Goal: Task Accomplishment & Management: Manage account settings

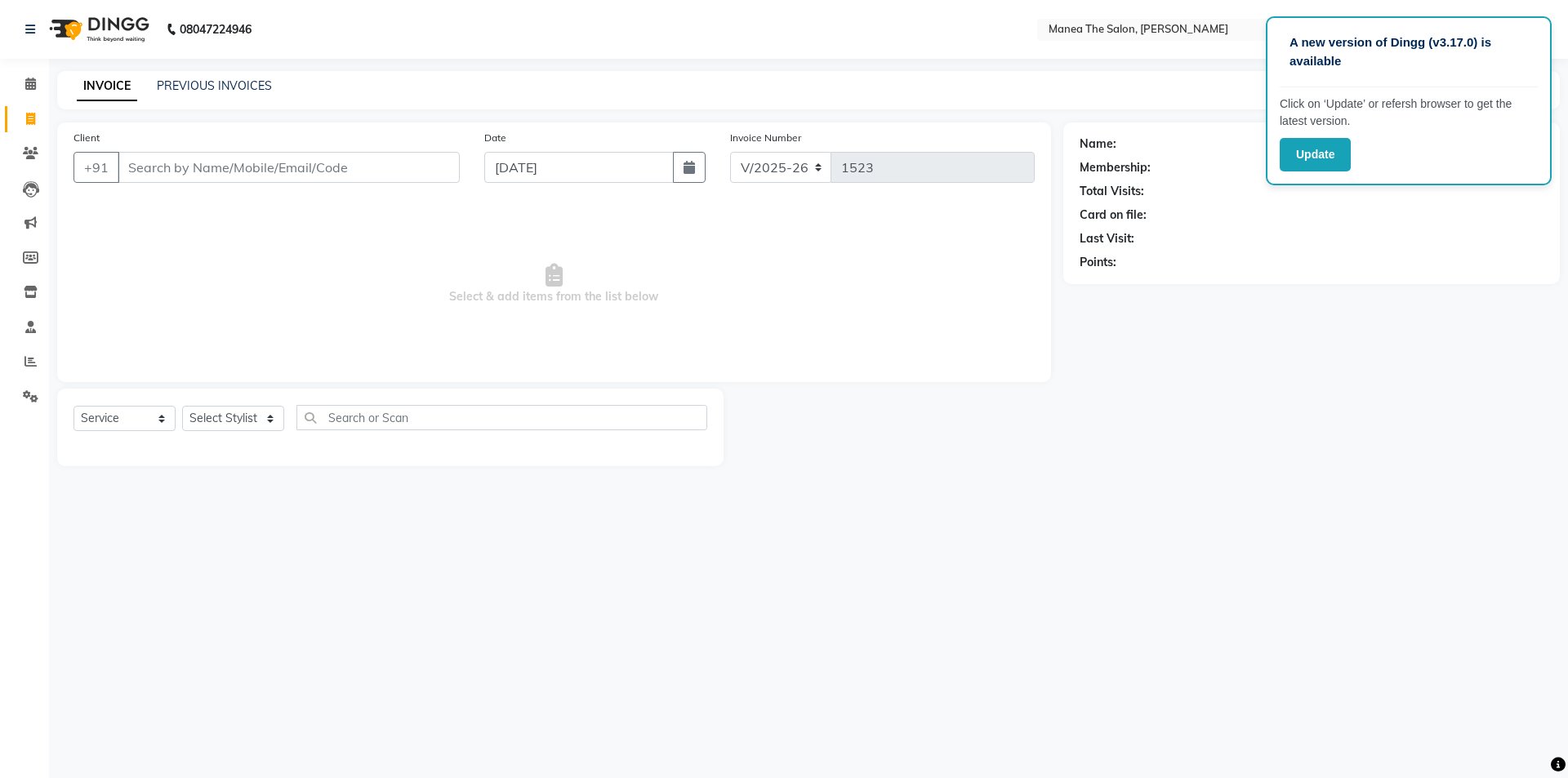
select select "6846"
select select "service"
click at [30, 371] on span at bounding box center [30, 362] width 29 height 19
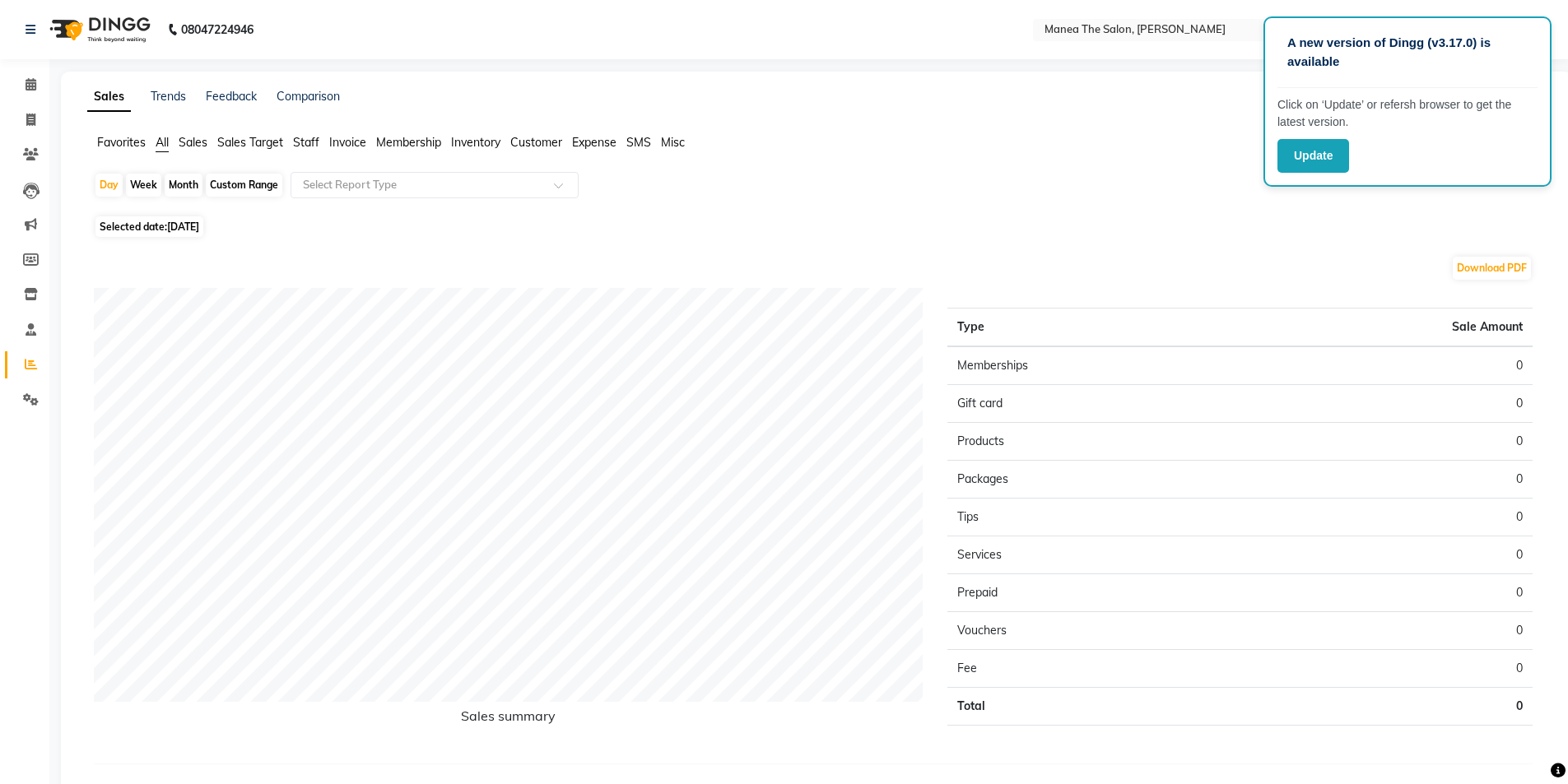
click at [309, 144] on span "Staff" at bounding box center [306, 142] width 26 height 15
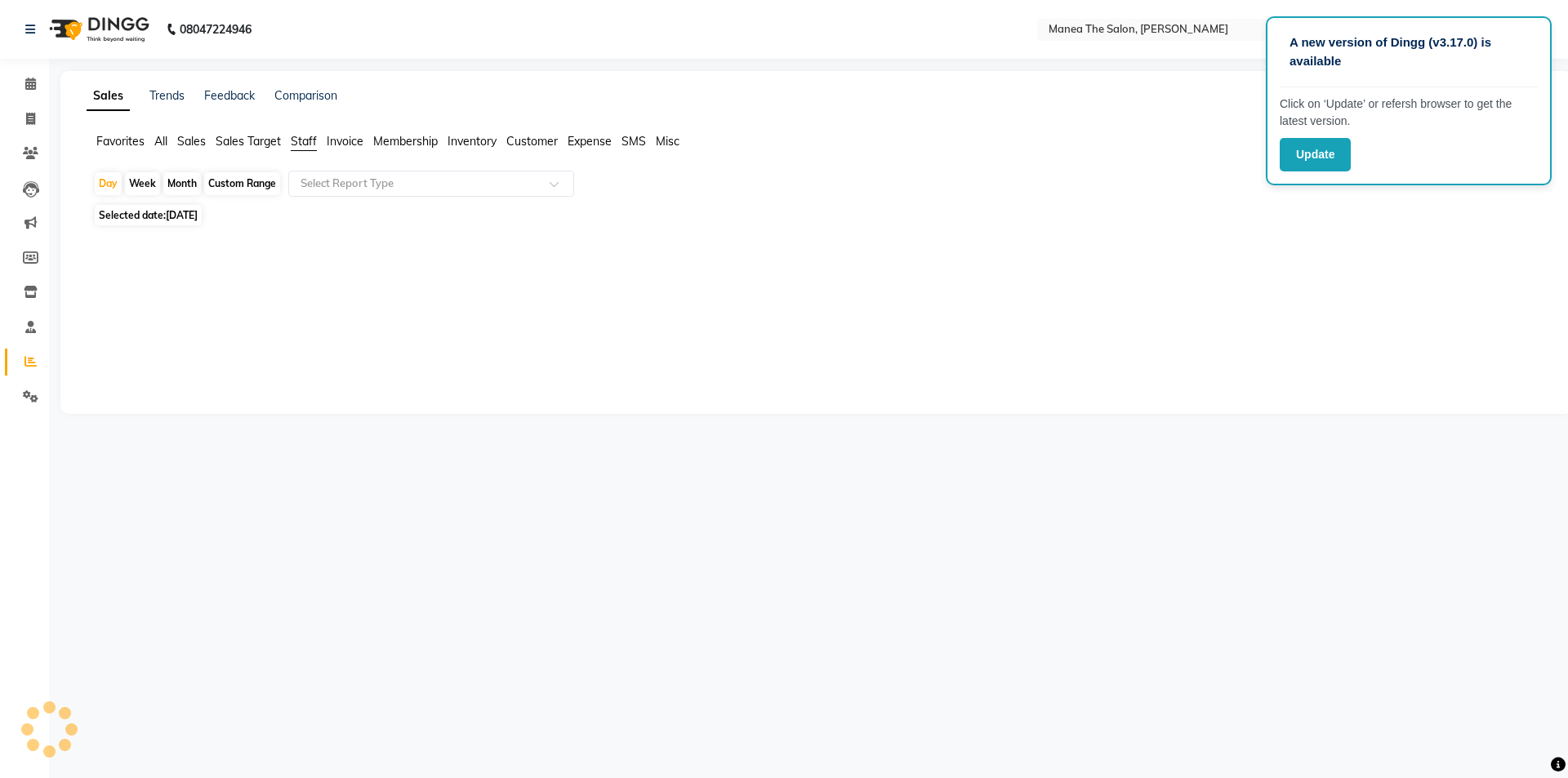
click at [184, 178] on div "Month" at bounding box center [182, 184] width 37 height 23
click at [185, 191] on div "Month" at bounding box center [182, 184] width 37 height 23
select select "9"
select select "2025"
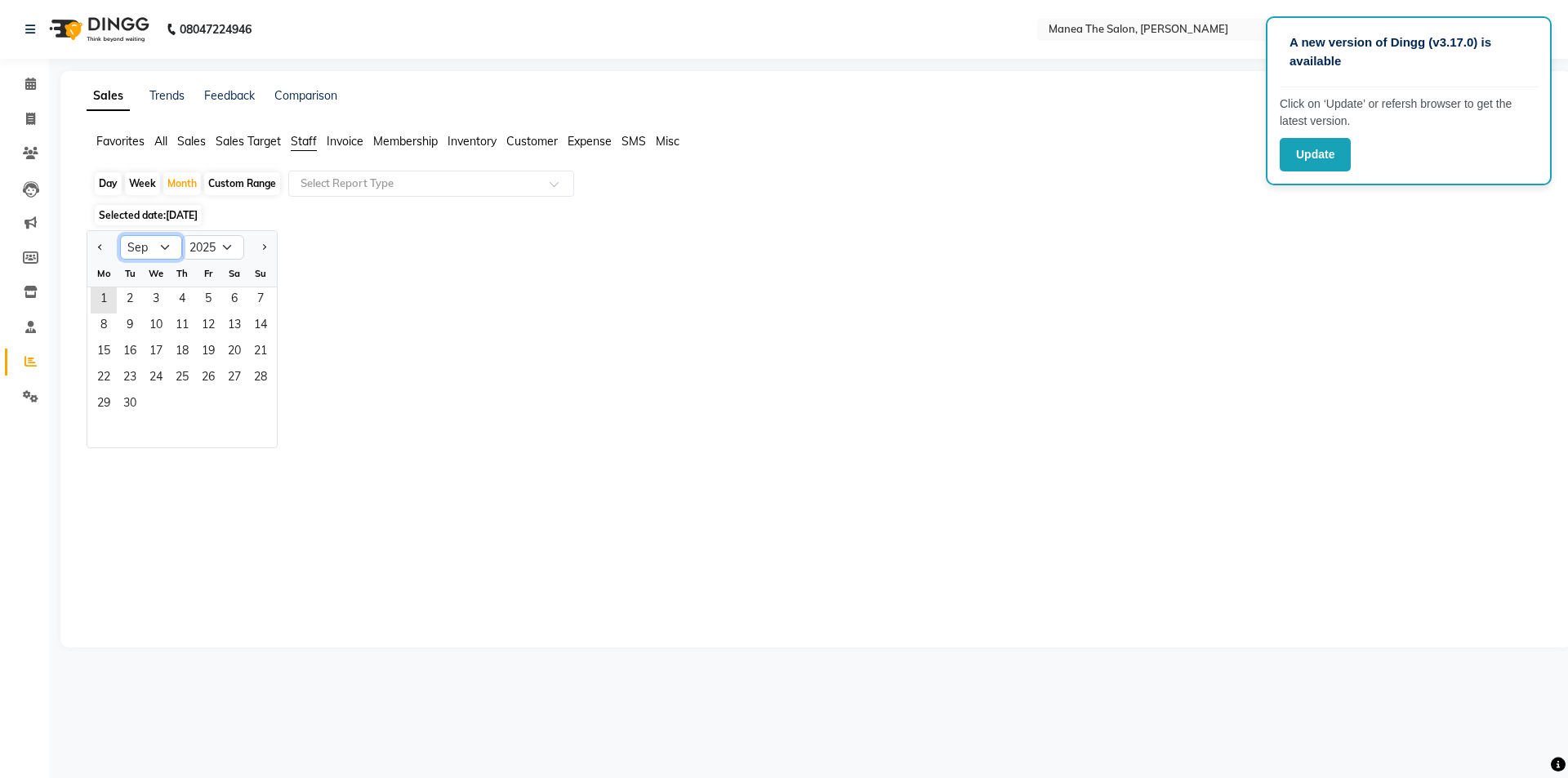
click at [168, 246] on select "Jan Feb Mar Apr May Jun [DATE] Aug Sep Oct Nov Dec" at bounding box center [152, 248] width 62 height 24
select select "8"
click at [120, 236] on select "Jan Feb Mar Apr May Jun [DATE] Aug Sep Oct Nov Dec" at bounding box center [152, 248] width 62 height 24
click at [208, 298] on span "1" at bounding box center [208, 301] width 26 height 26
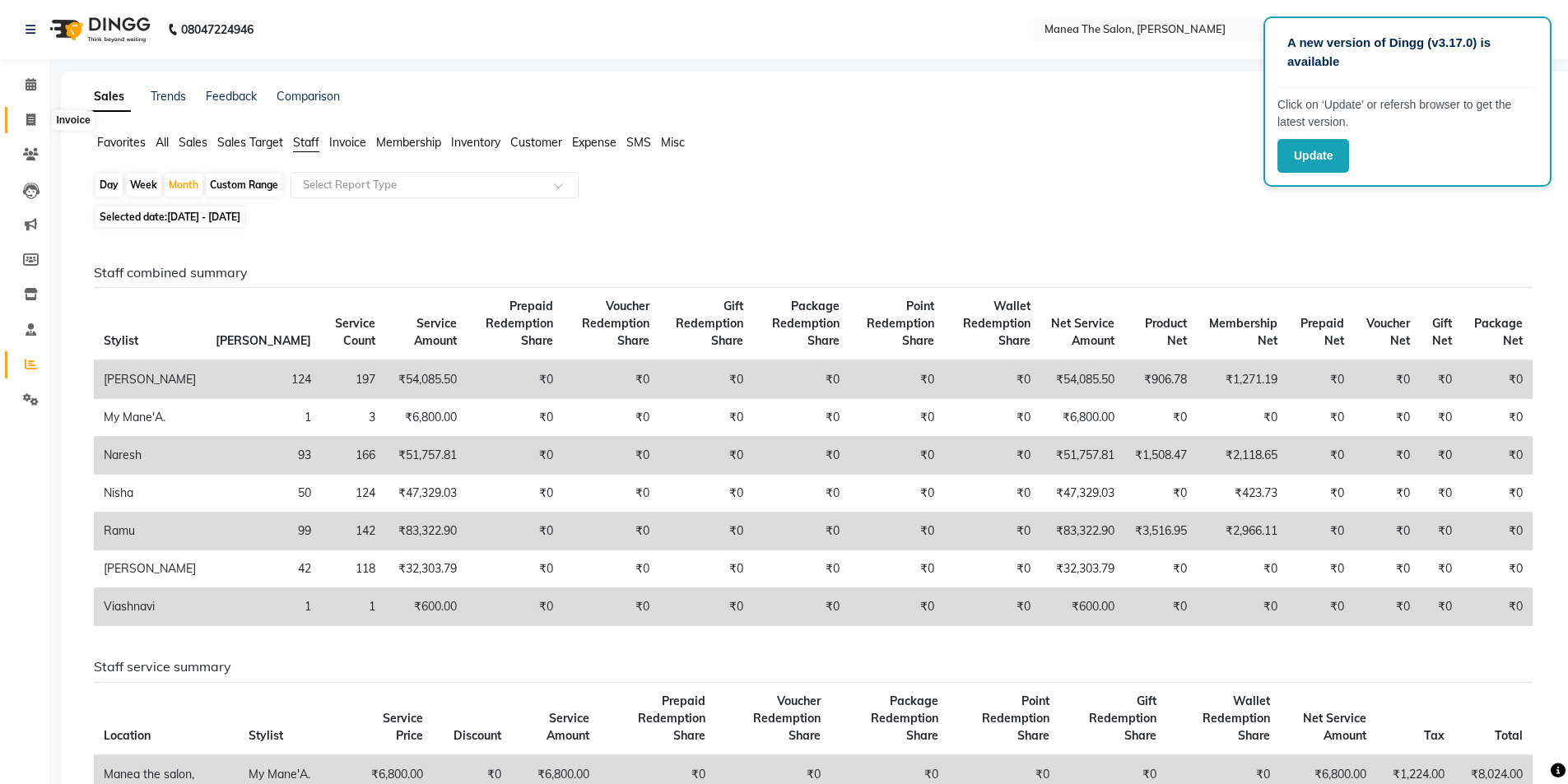
click at [34, 119] on icon at bounding box center [31, 120] width 9 height 12
select select "service"
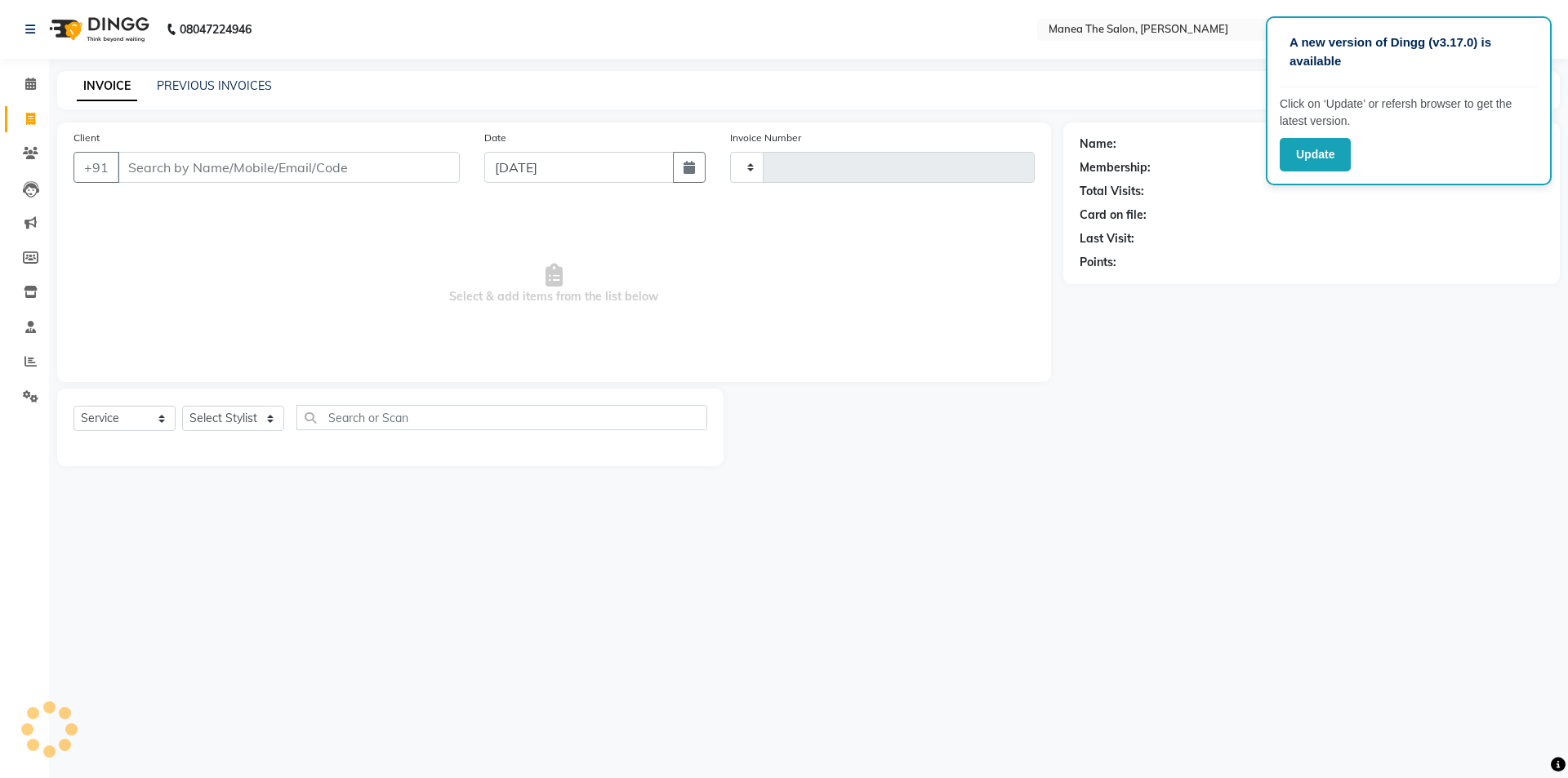
type input "1523"
select select "6846"
click at [29, 360] on icon at bounding box center [30, 361] width 12 height 12
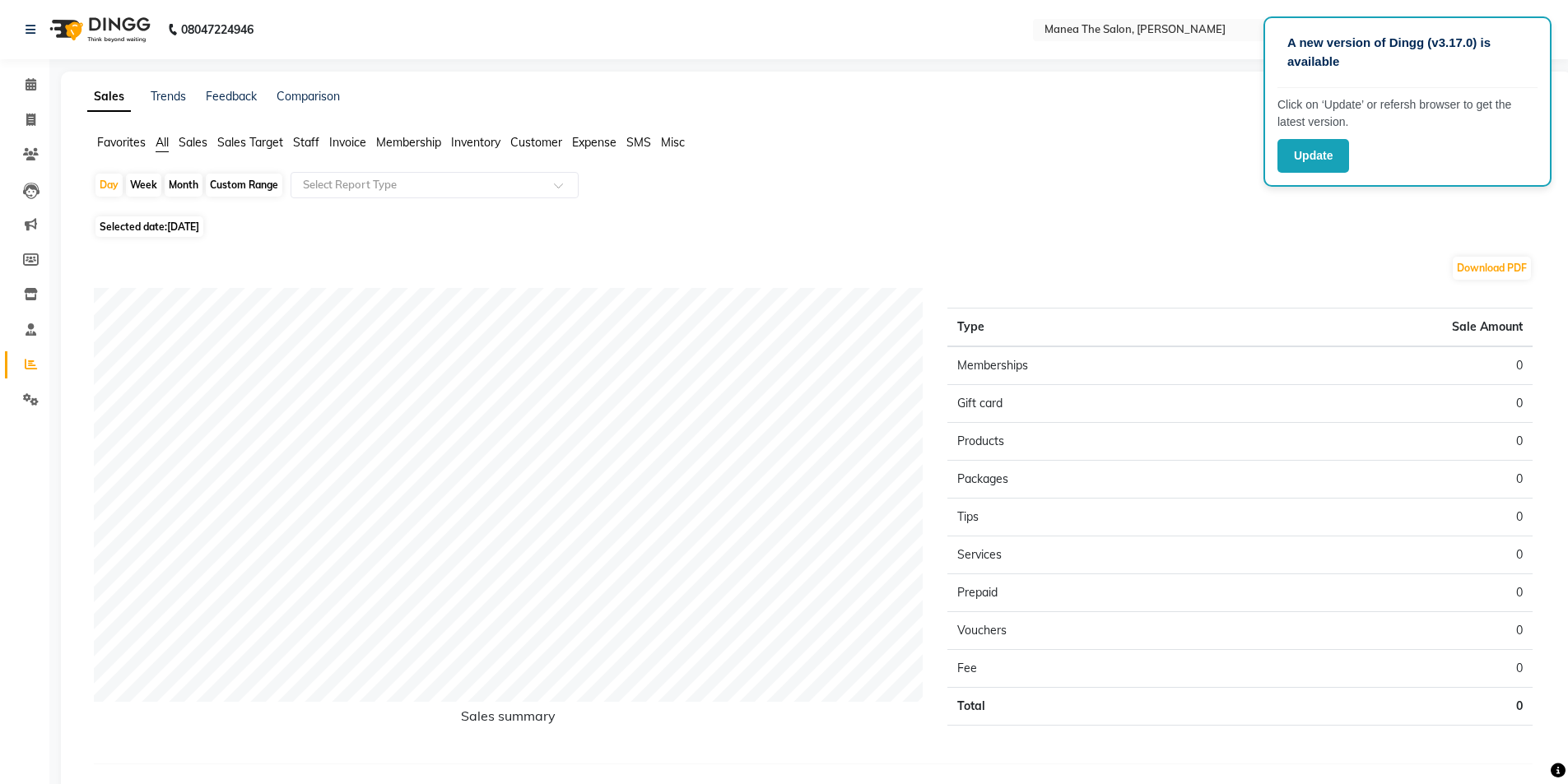
click at [196, 141] on span "Sales" at bounding box center [193, 142] width 29 height 15
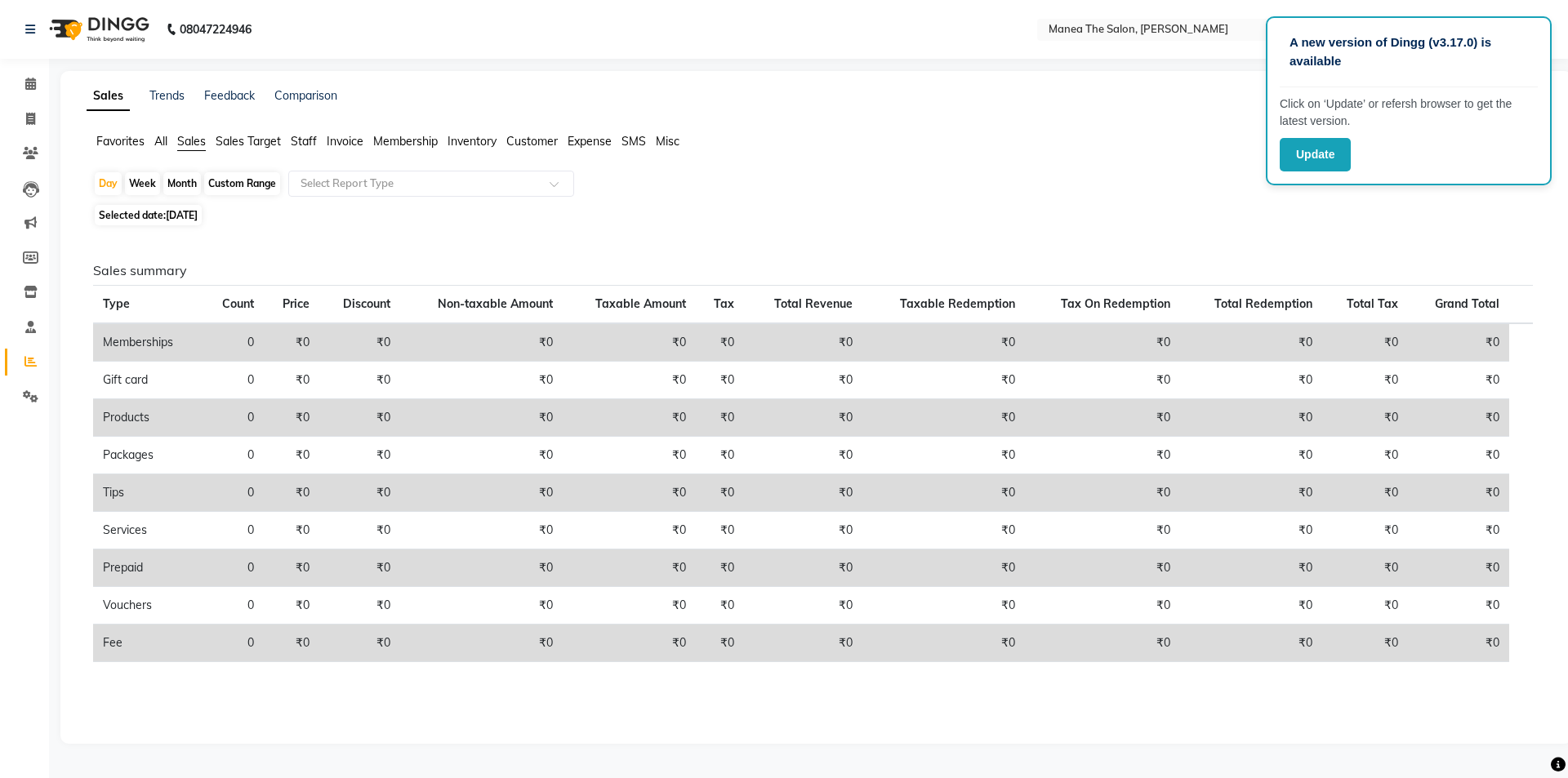
click at [189, 182] on div "Month" at bounding box center [182, 184] width 37 height 23
select select "9"
select select "2025"
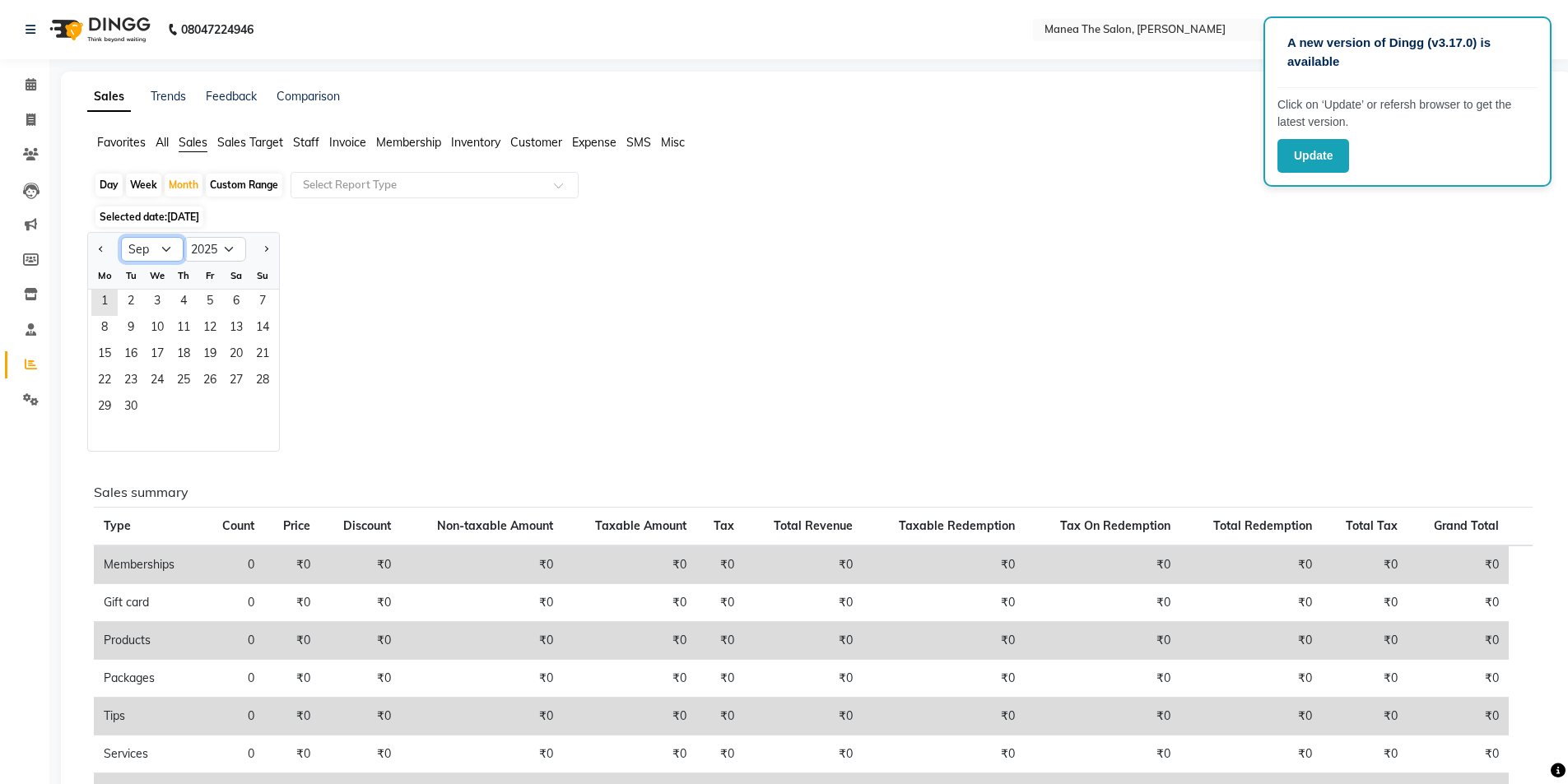
click at [162, 251] on select "Jan Feb Mar Apr May Jun [DATE] Aug Sep Oct Nov Dec" at bounding box center [153, 250] width 63 height 24
select select "8"
click at [121, 237] on select "Jan Feb Mar Apr May Jun [DATE] Aug Sep Oct Nov Dec" at bounding box center [153, 250] width 63 height 24
click at [209, 303] on span "1" at bounding box center [210, 303] width 26 height 26
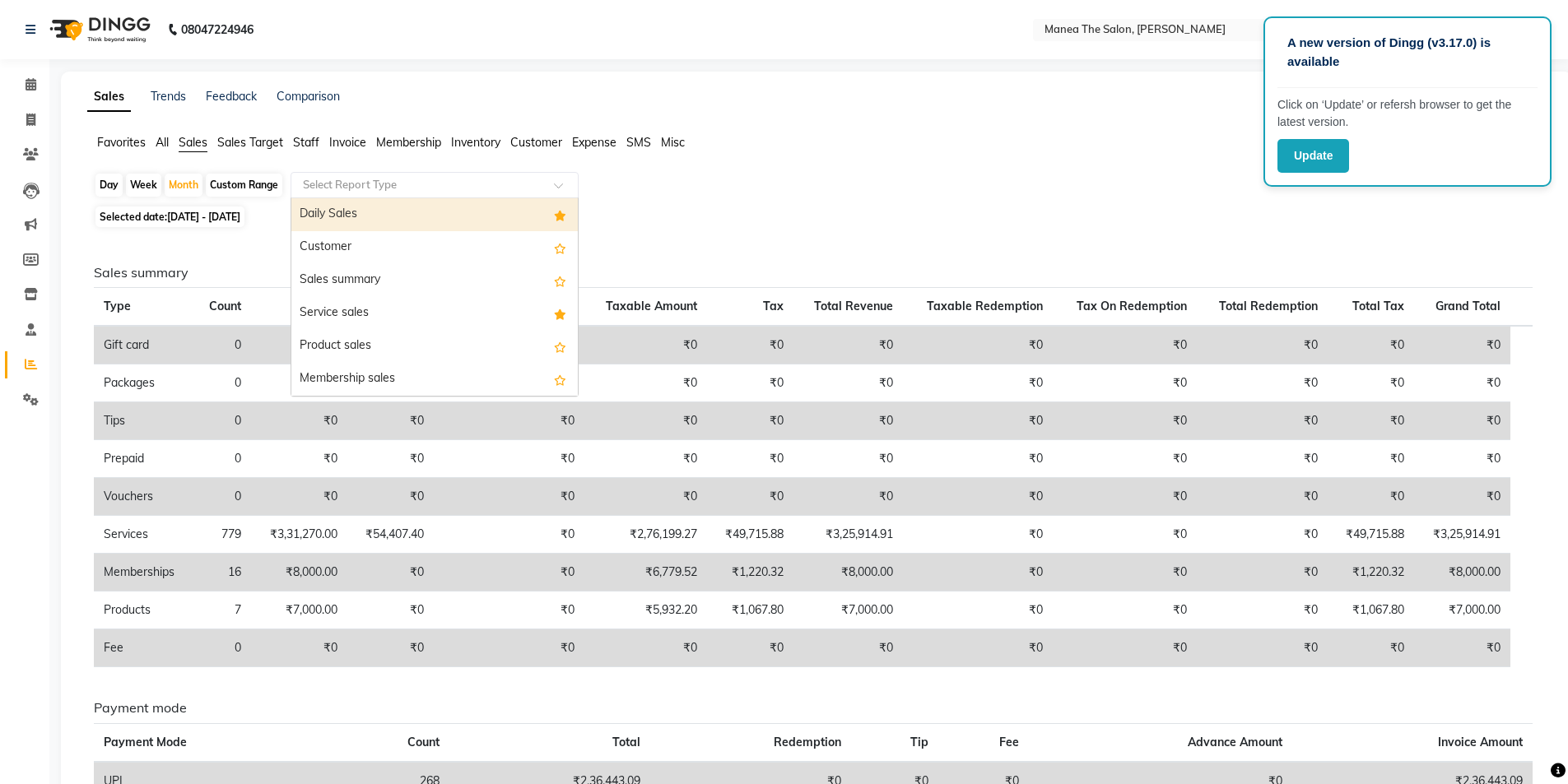
click at [554, 183] on span at bounding box center [565, 189] width 21 height 17
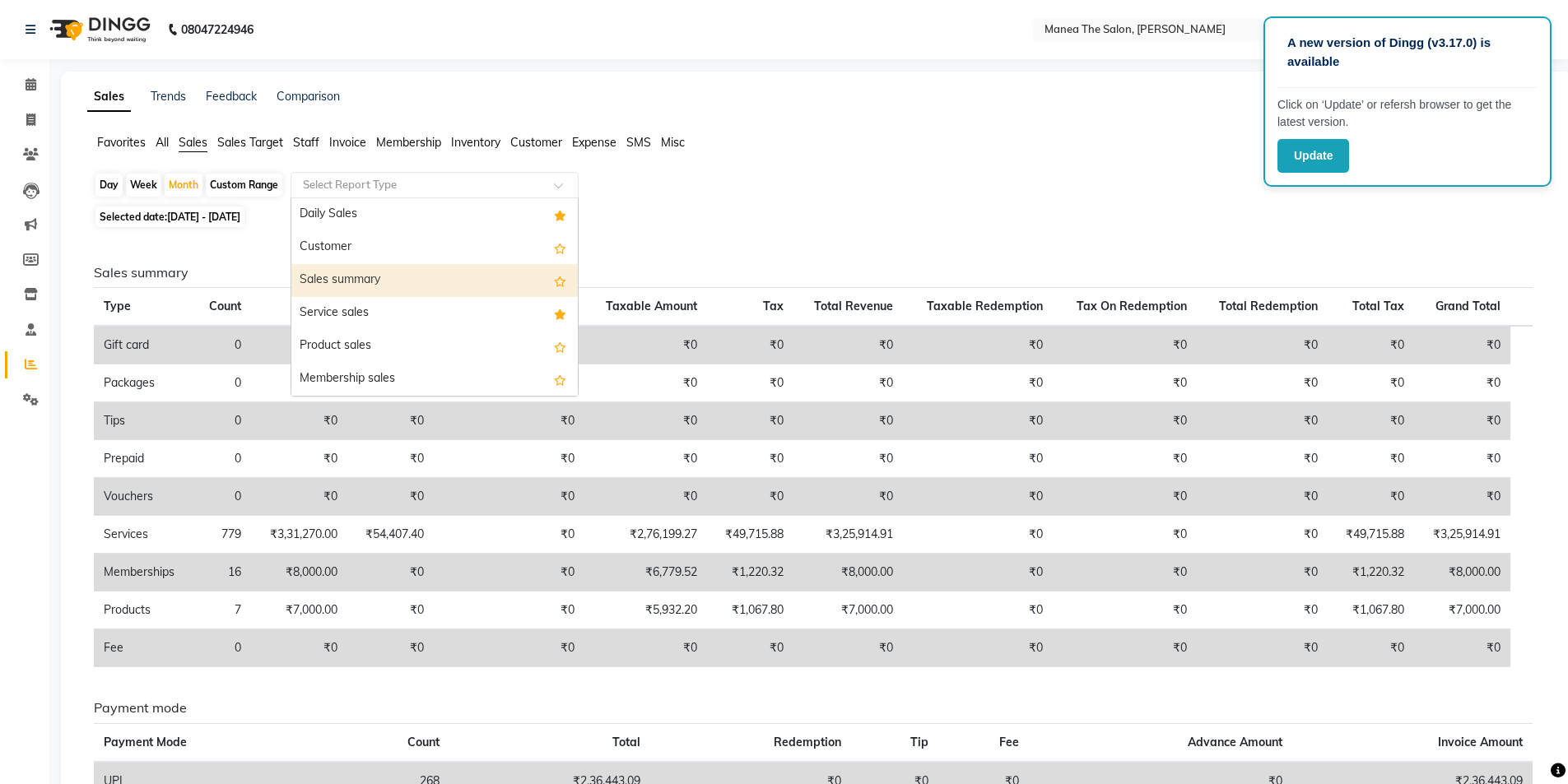
click at [419, 279] on div "Sales summary" at bounding box center [435, 281] width 286 height 33
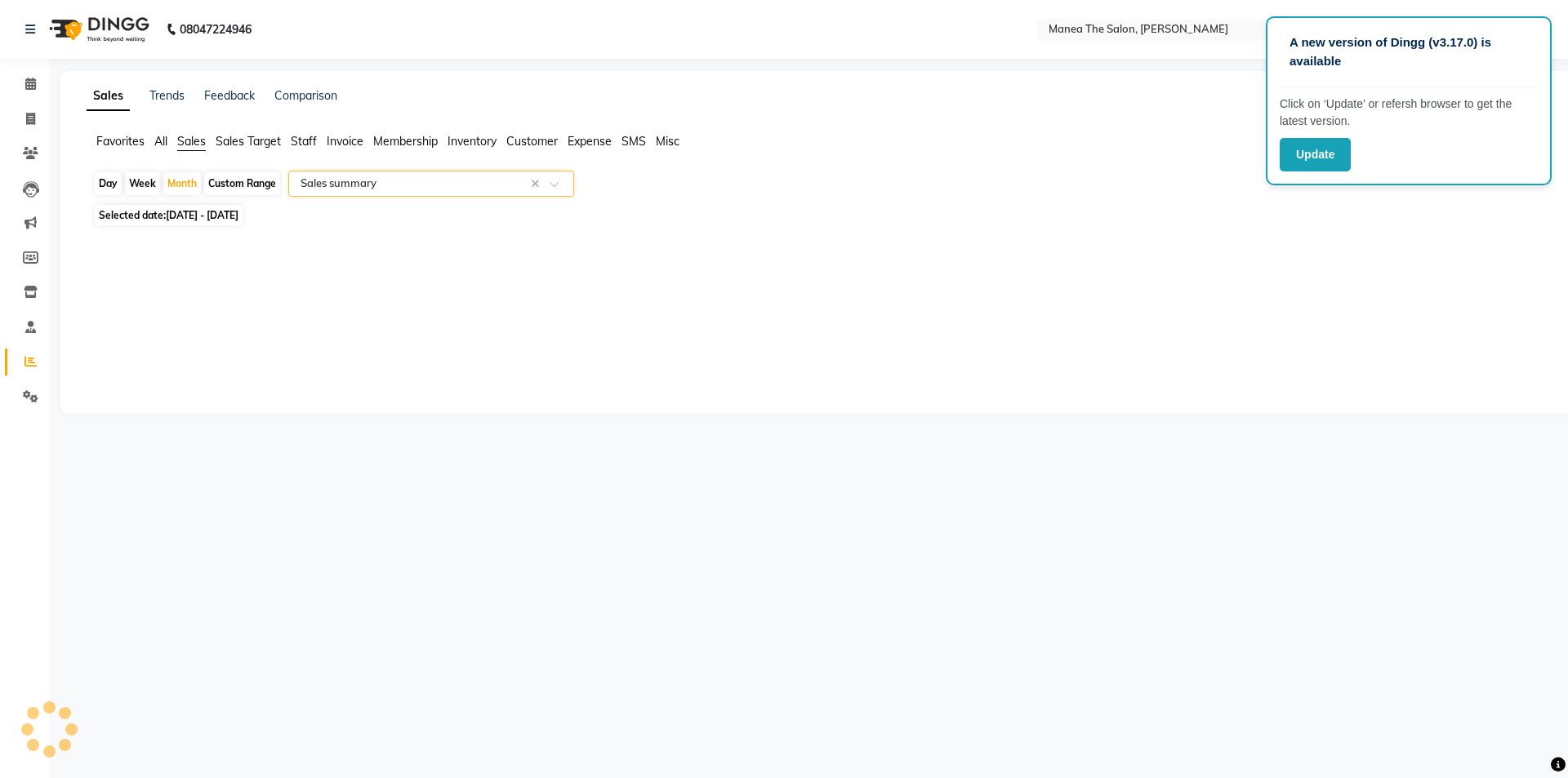
select select "filtered_report"
select select "csv"
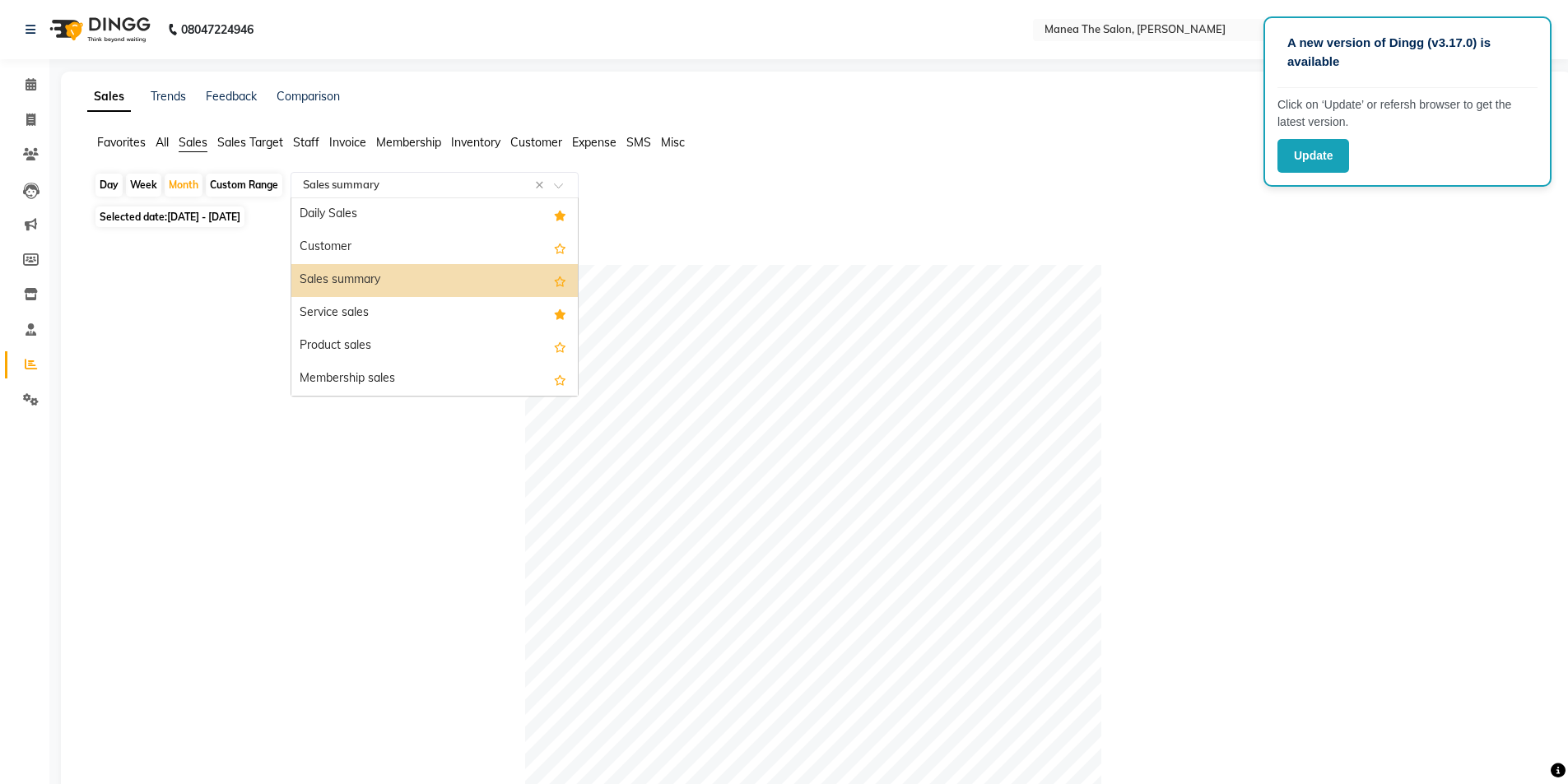
click at [555, 181] on div at bounding box center [435, 185] width 286 height 17
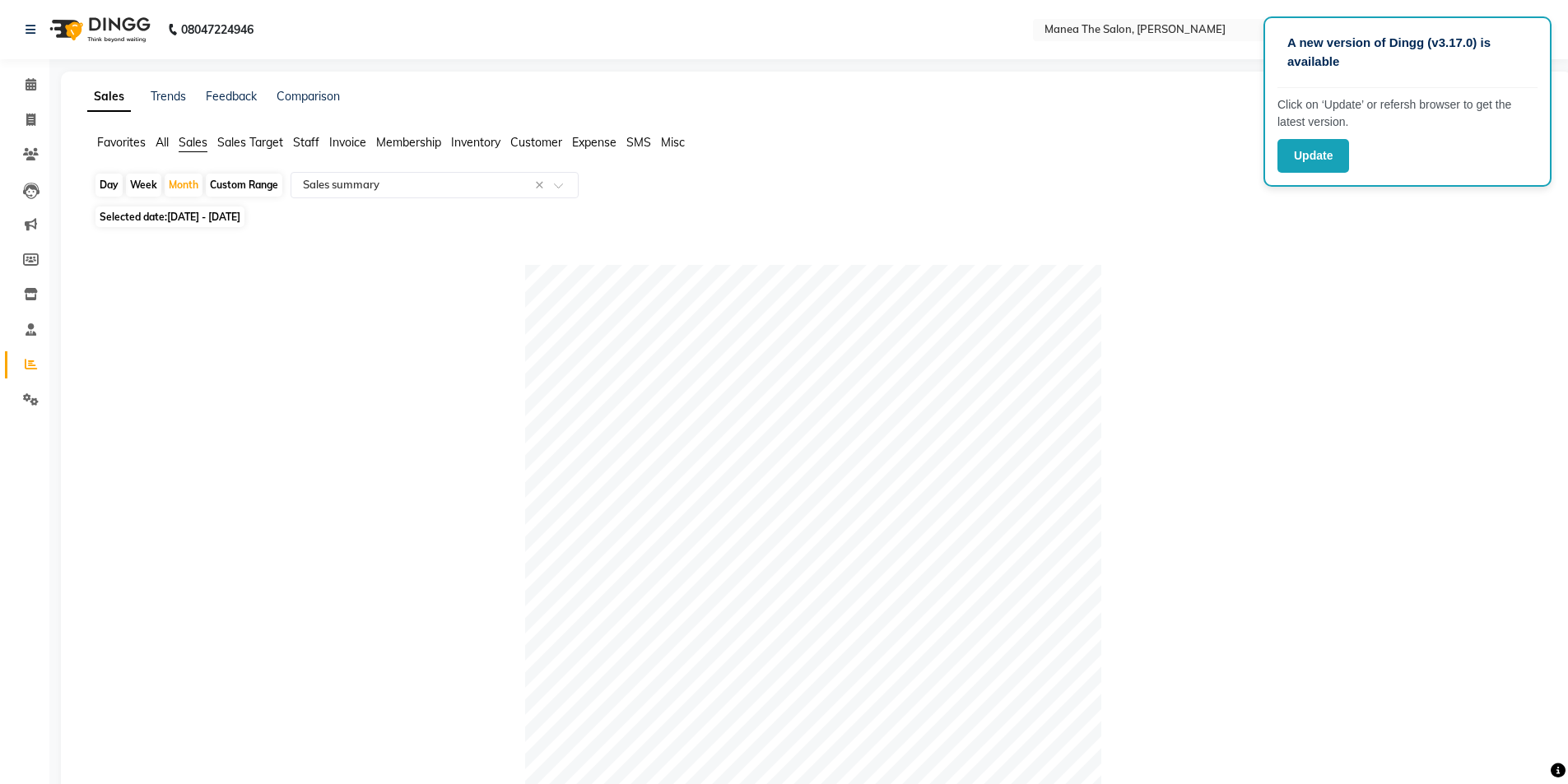
click at [751, 228] on div "Day Week Month Custom Range Select Report Type × Sales summary × Selected date:…" at bounding box center [816, 767] width 1459 height 1190
click at [30, 112] on span at bounding box center [31, 120] width 29 height 19
select select "service"
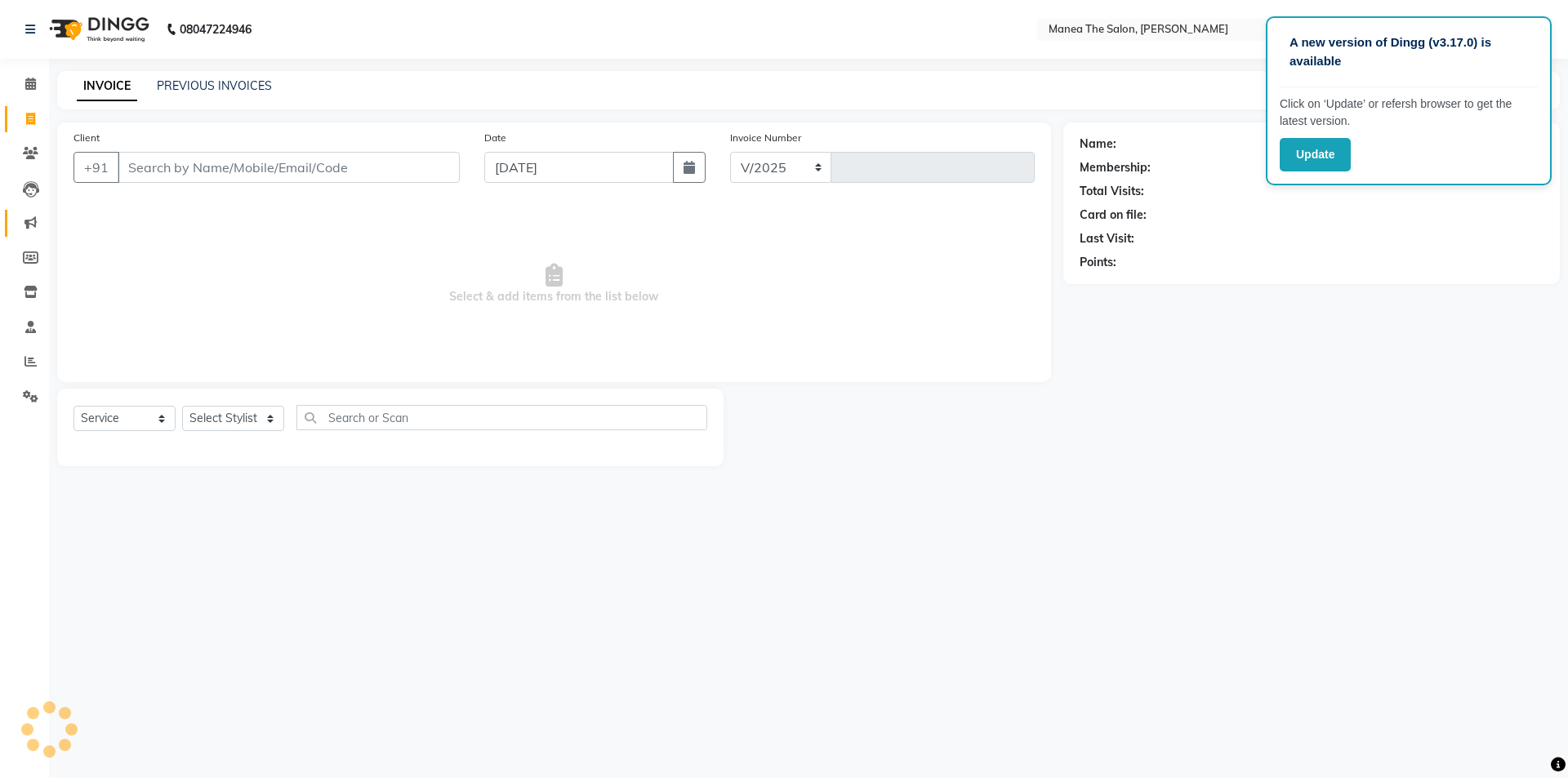
select select "6846"
type input "1523"
click at [26, 363] on icon at bounding box center [30, 361] width 12 height 12
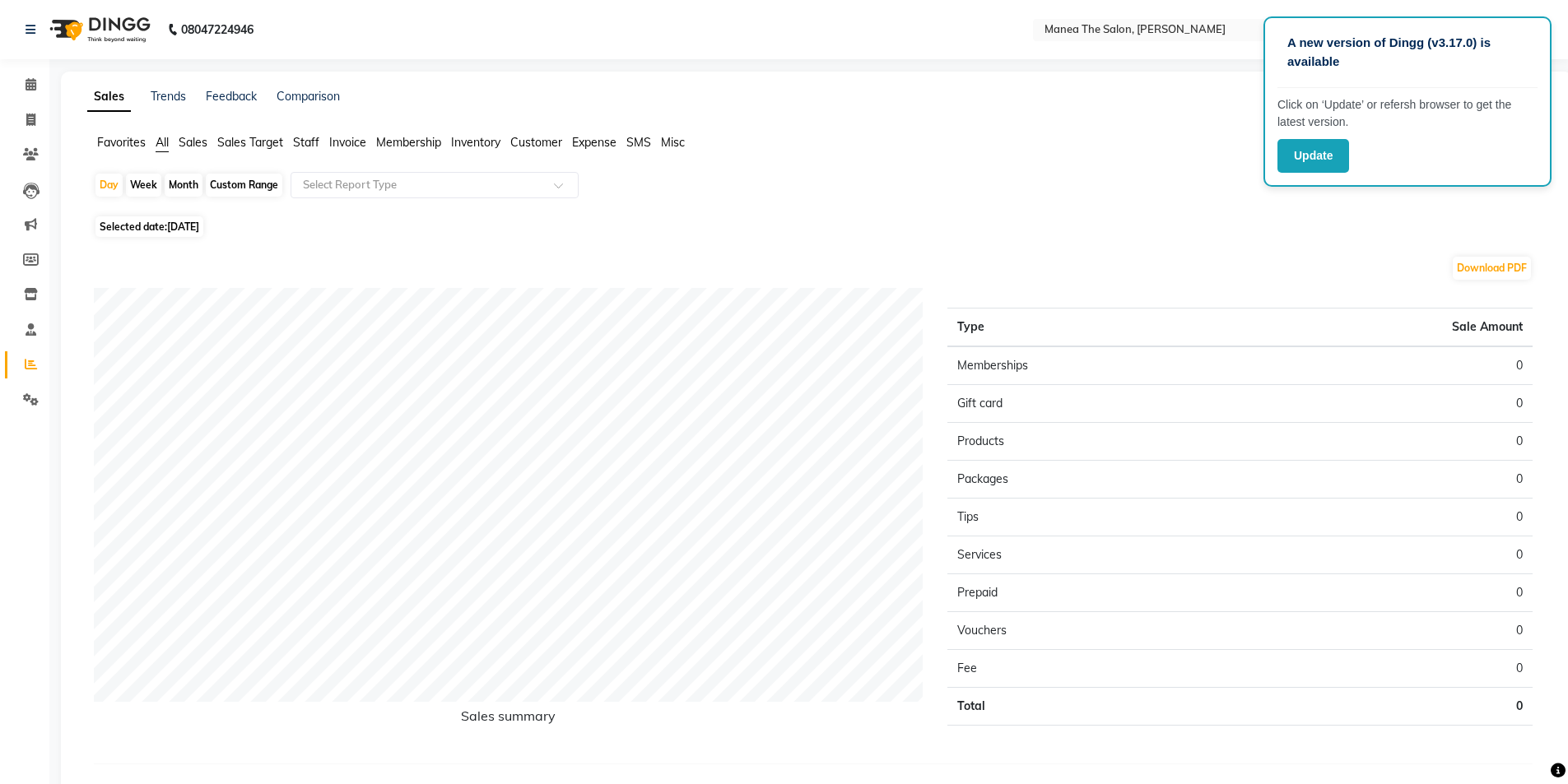
click at [199, 142] on span "Sales" at bounding box center [193, 142] width 29 height 15
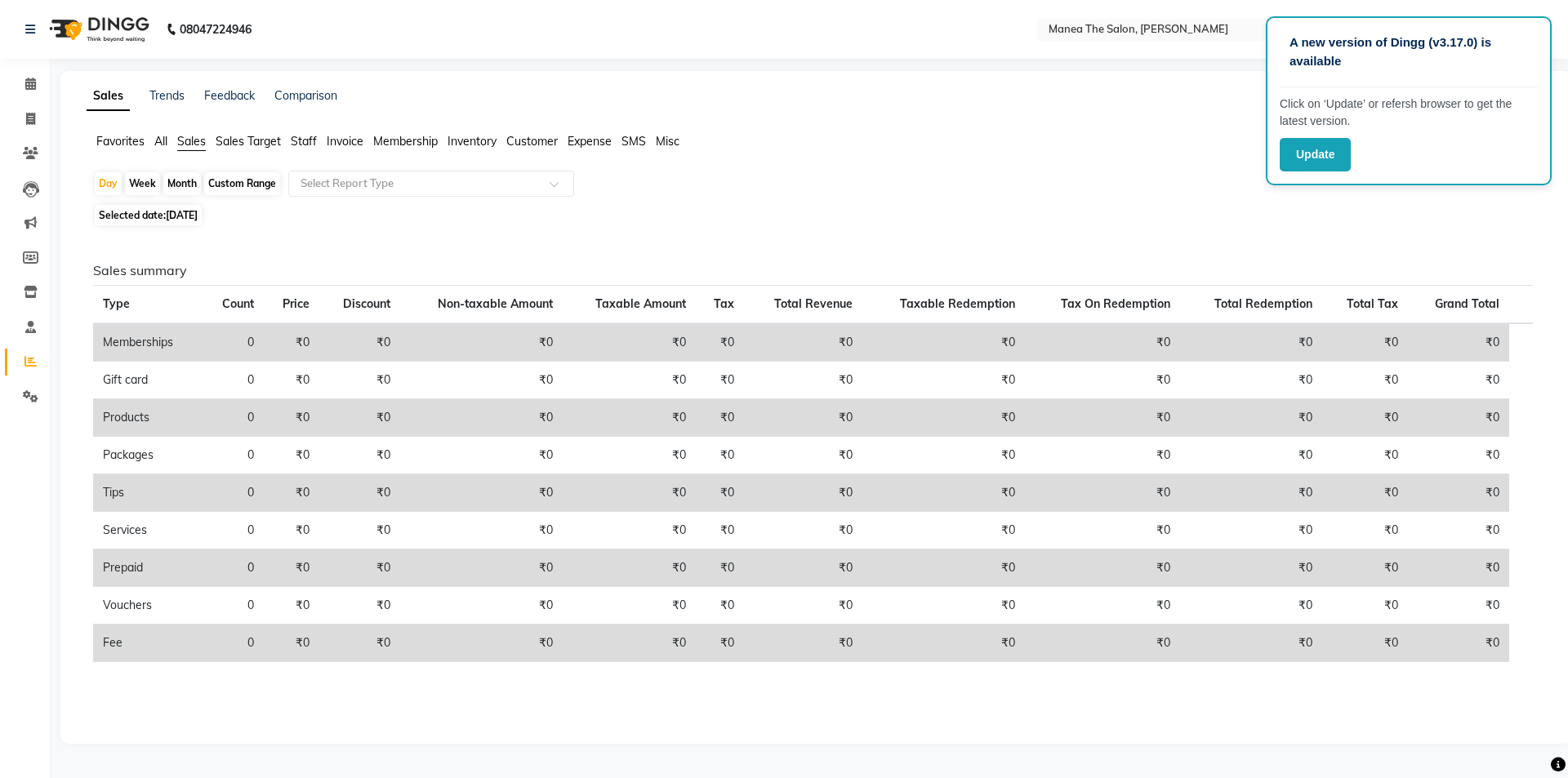
click at [188, 182] on div "Month" at bounding box center [182, 184] width 37 height 23
select select "9"
select select "2025"
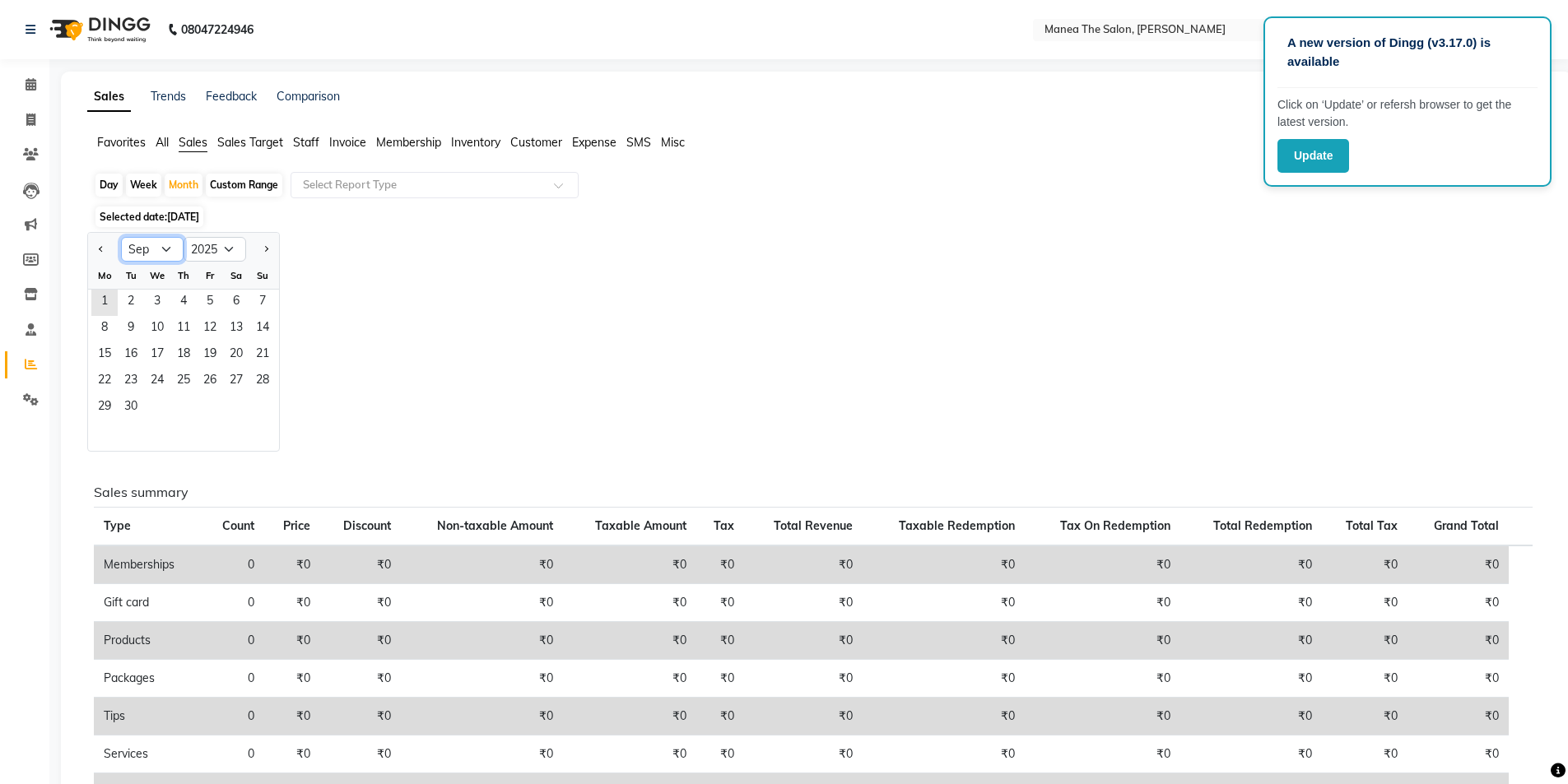
click at [157, 251] on select "Jan Feb Mar Apr May Jun [DATE] Aug Sep Oct Nov Dec" at bounding box center [153, 250] width 63 height 24
select select "8"
click at [121, 237] on select "Jan Feb Mar Apr May Jun [DATE] Aug Sep Oct Nov Dec" at bounding box center [153, 250] width 63 height 24
click at [209, 302] on span "1" at bounding box center [210, 303] width 26 height 26
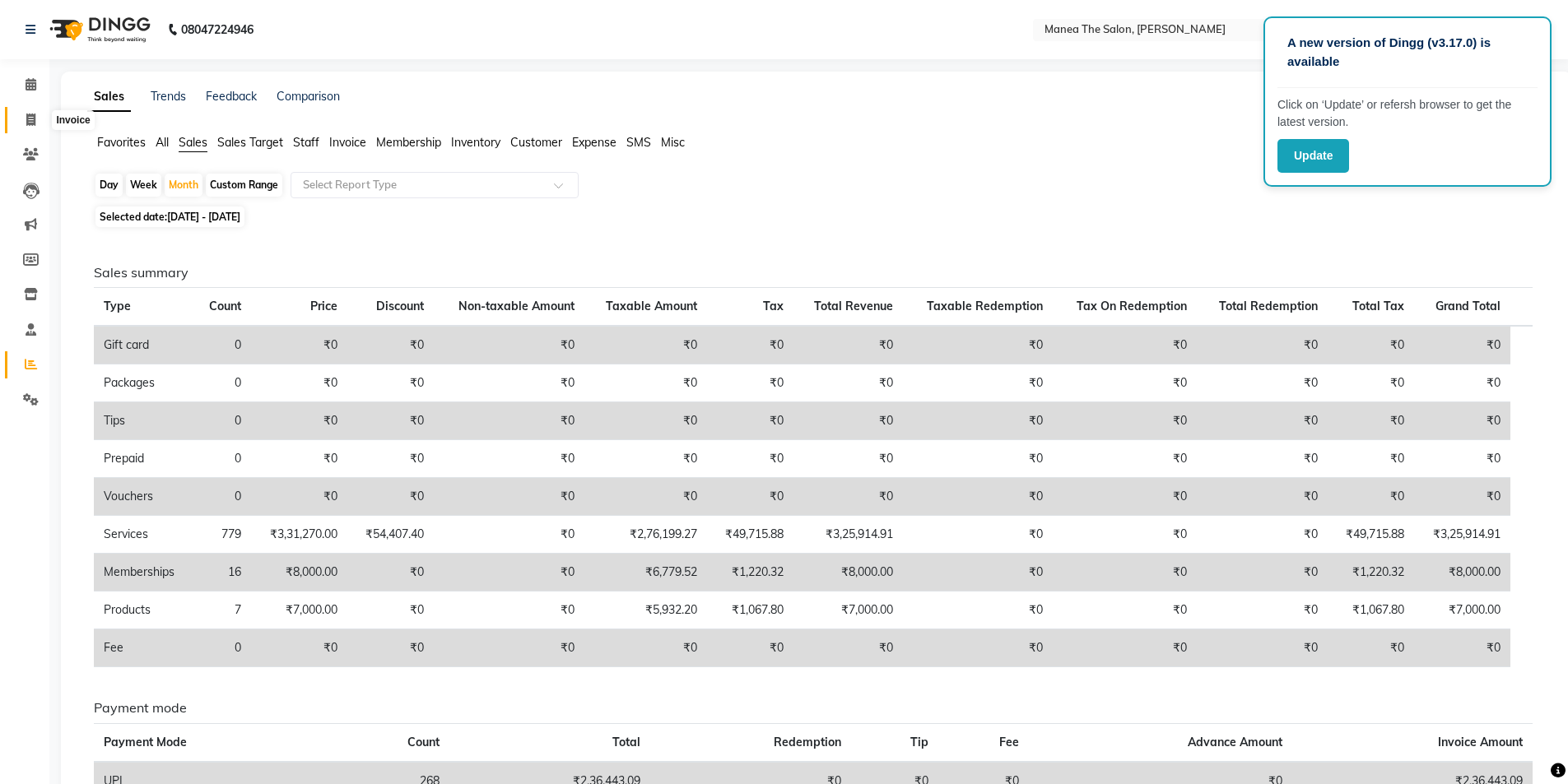
click at [31, 120] on icon at bounding box center [31, 120] width 9 height 12
select select "service"
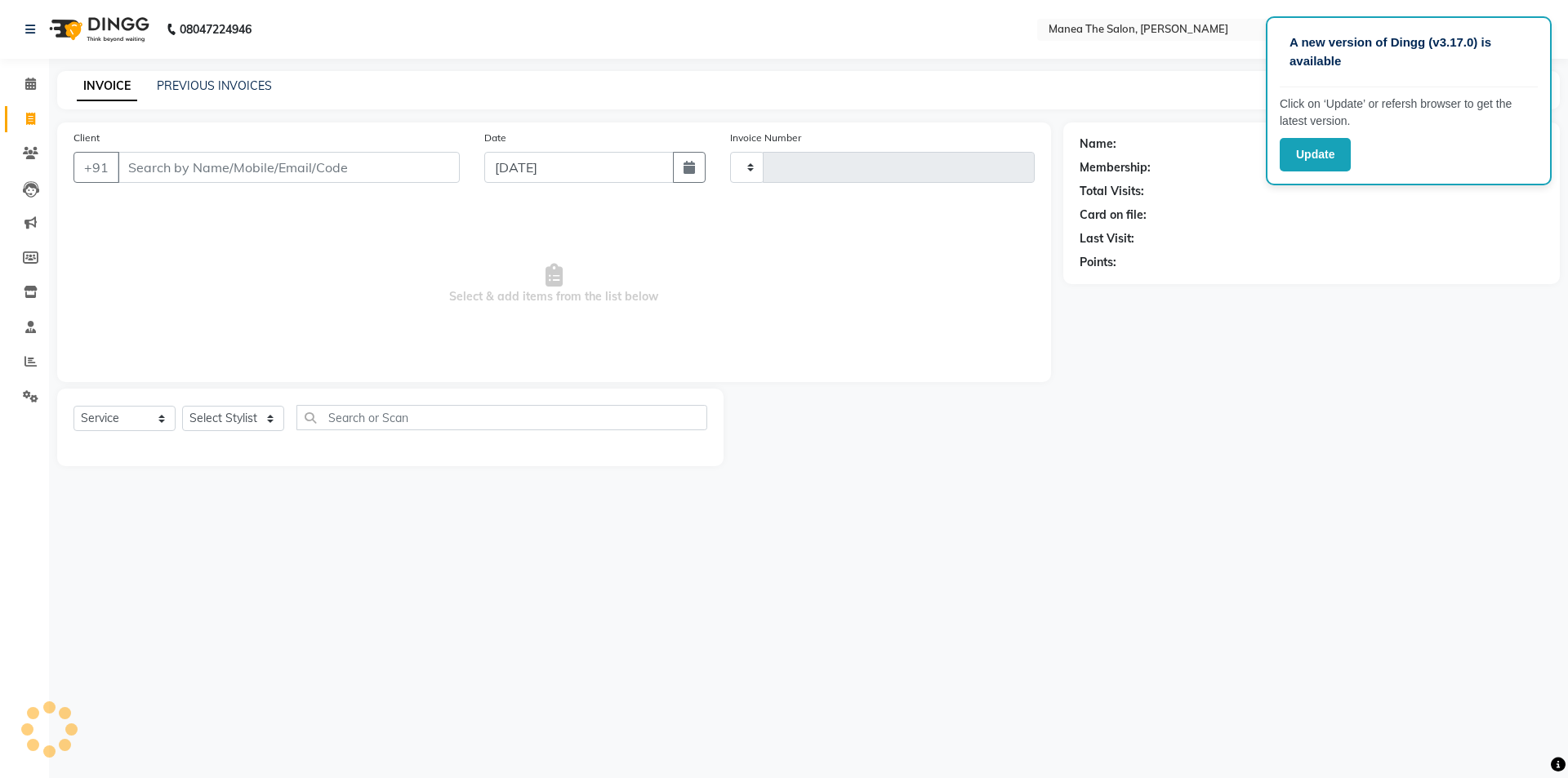
type input "1523"
select select "6846"
click at [240, 85] on link "PREVIOUS INVOICES" at bounding box center [214, 86] width 115 height 15
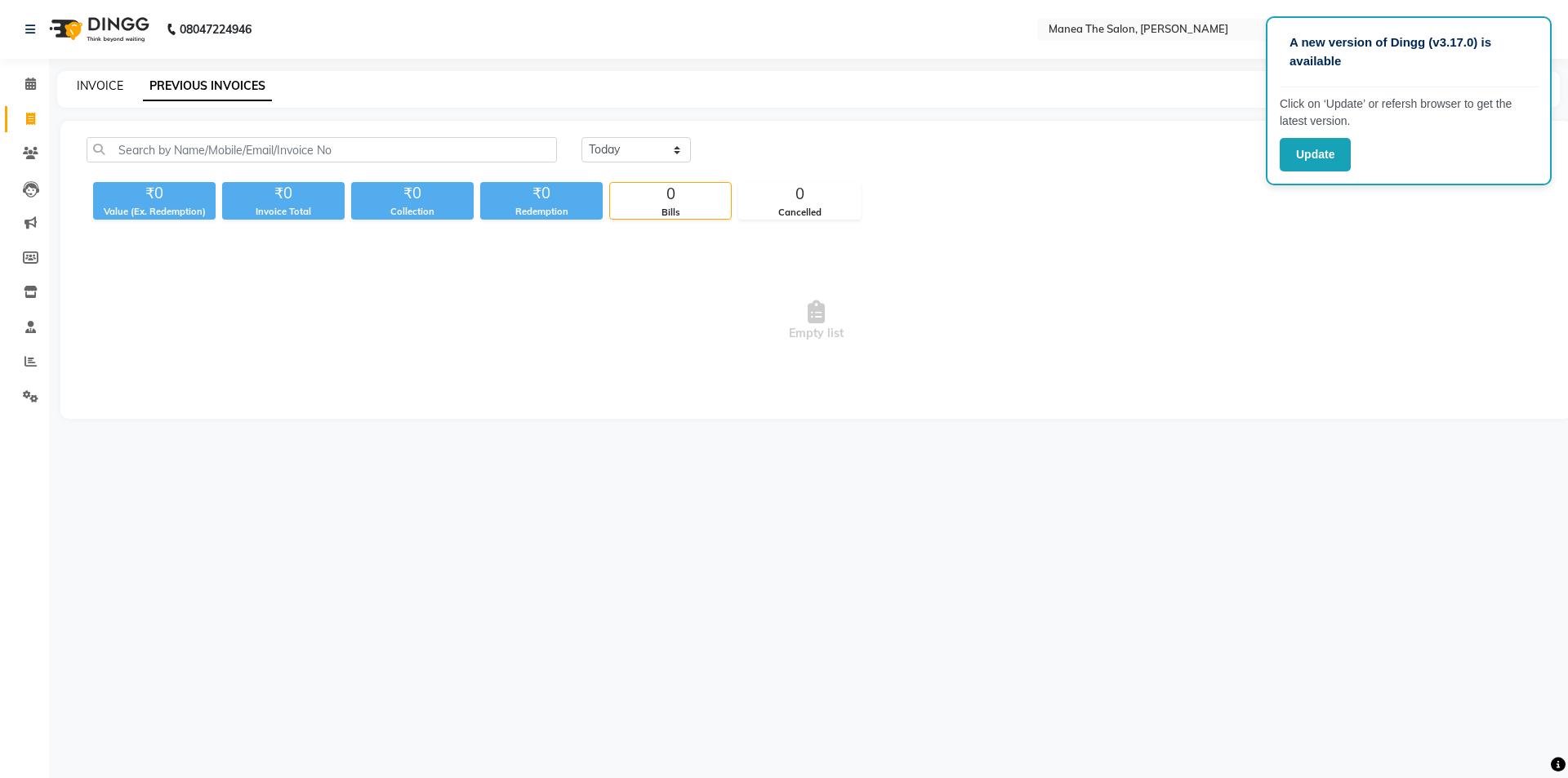
click at [94, 85] on link "INVOICE" at bounding box center [100, 86] width 47 height 15
select select "service"
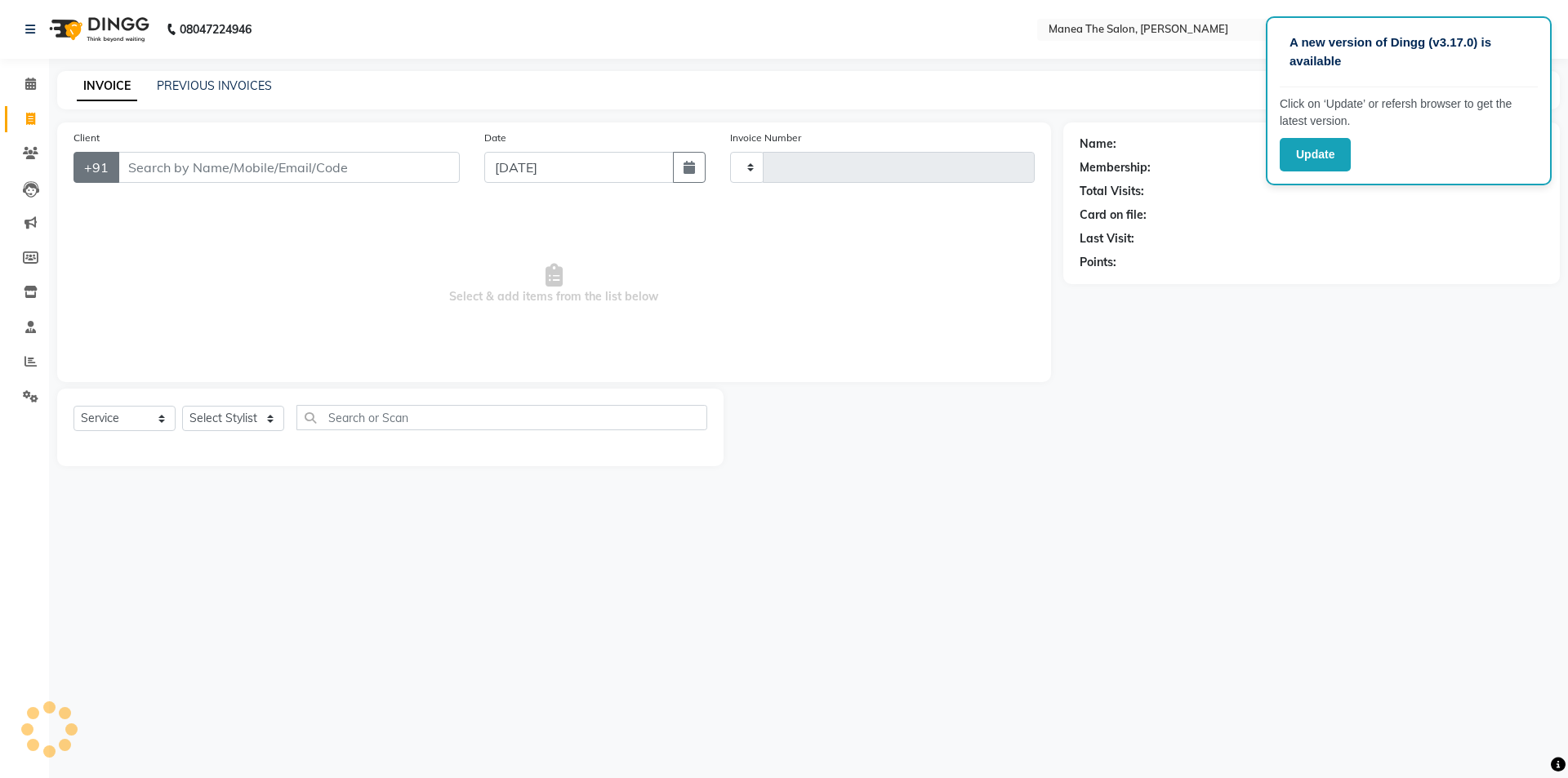
type input "1523"
select select "6846"
